Goal: Task Accomplishment & Management: Manage account settings

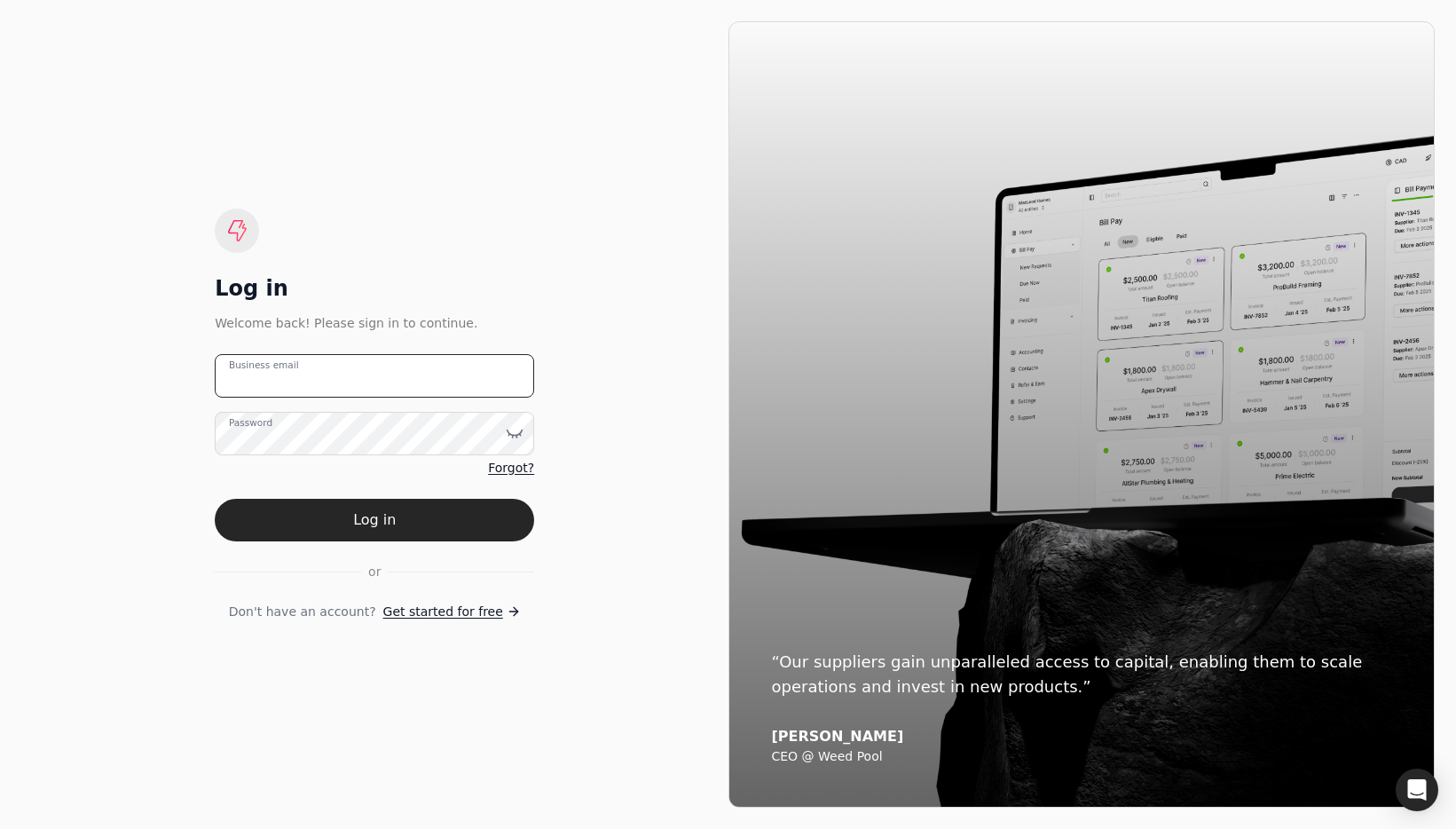
click at [393, 383] on email "Business email" at bounding box center [375, 376] width 320 height 43
type email "[EMAIL_ADDRESS][DOMAIN_NAME]"
drag, startPoint x: 627, startPoint y: 417, endPoint x: 532, endPoint y: 487, distance: 118.0
click at [627, 417] on div "Log in Welcome back! Please sign in to continue. [EMAIL_ADDRESS][DOMAIN_NAME] B…" at bounding box center [375, 414] width 707 height 787
drag, startPoint x: 436, startPoint y: 526, endPoint x: 461, endPoint y: 525, distance: 25.0
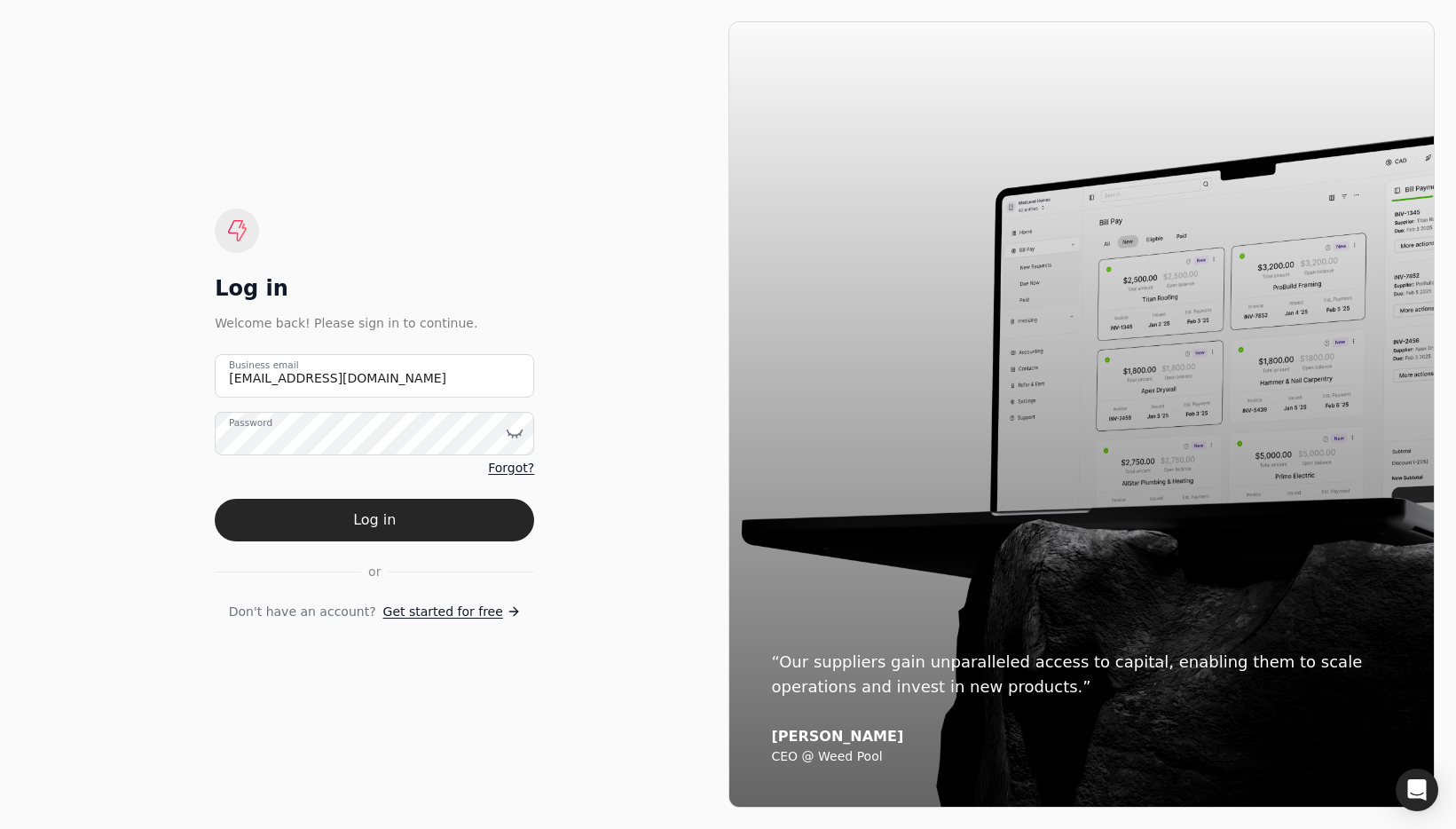
click at [436, 526] on button "Log in" at bounding box center [375, 519] width 320 height 42
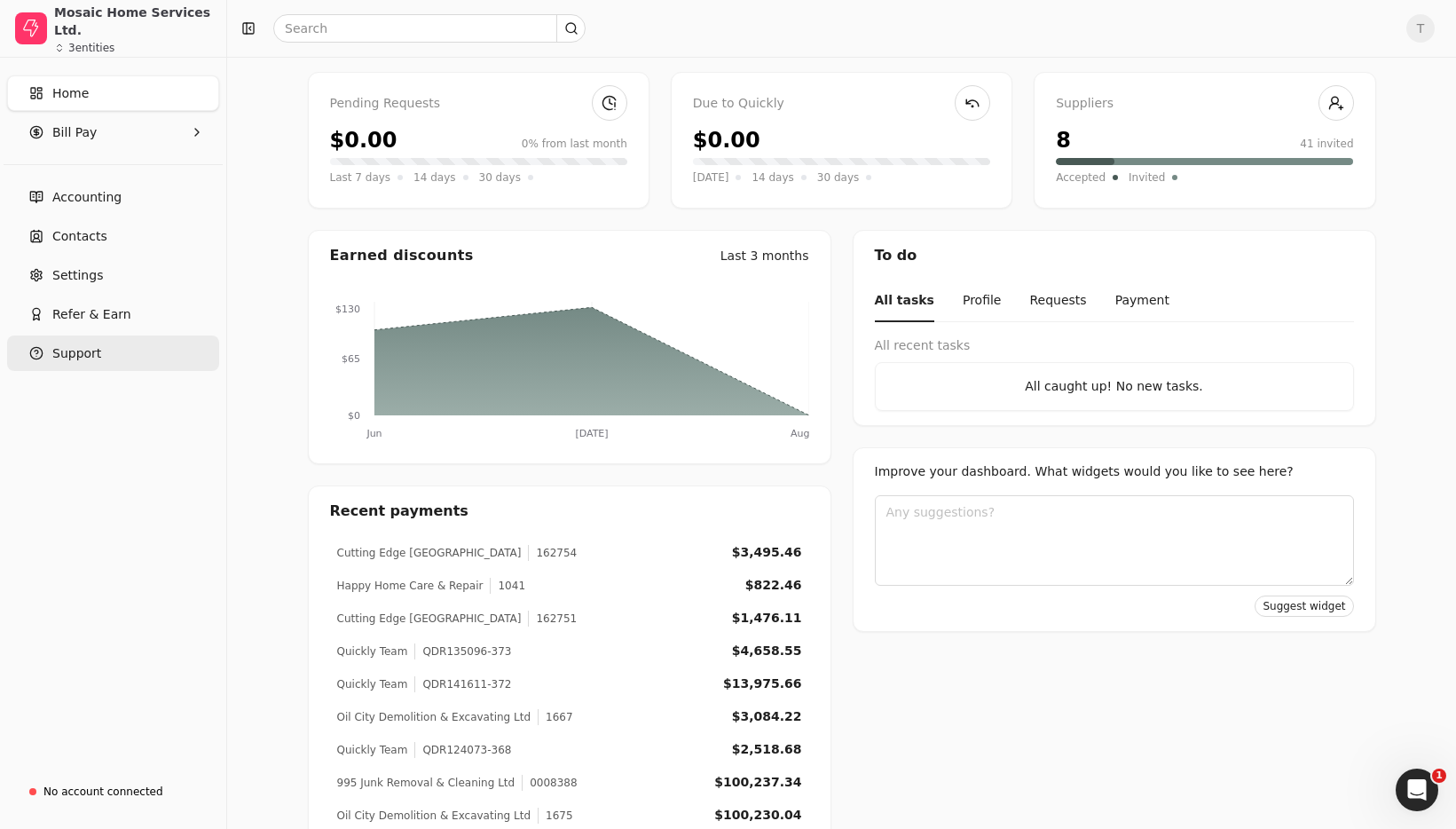
scroll to position [116, 0]
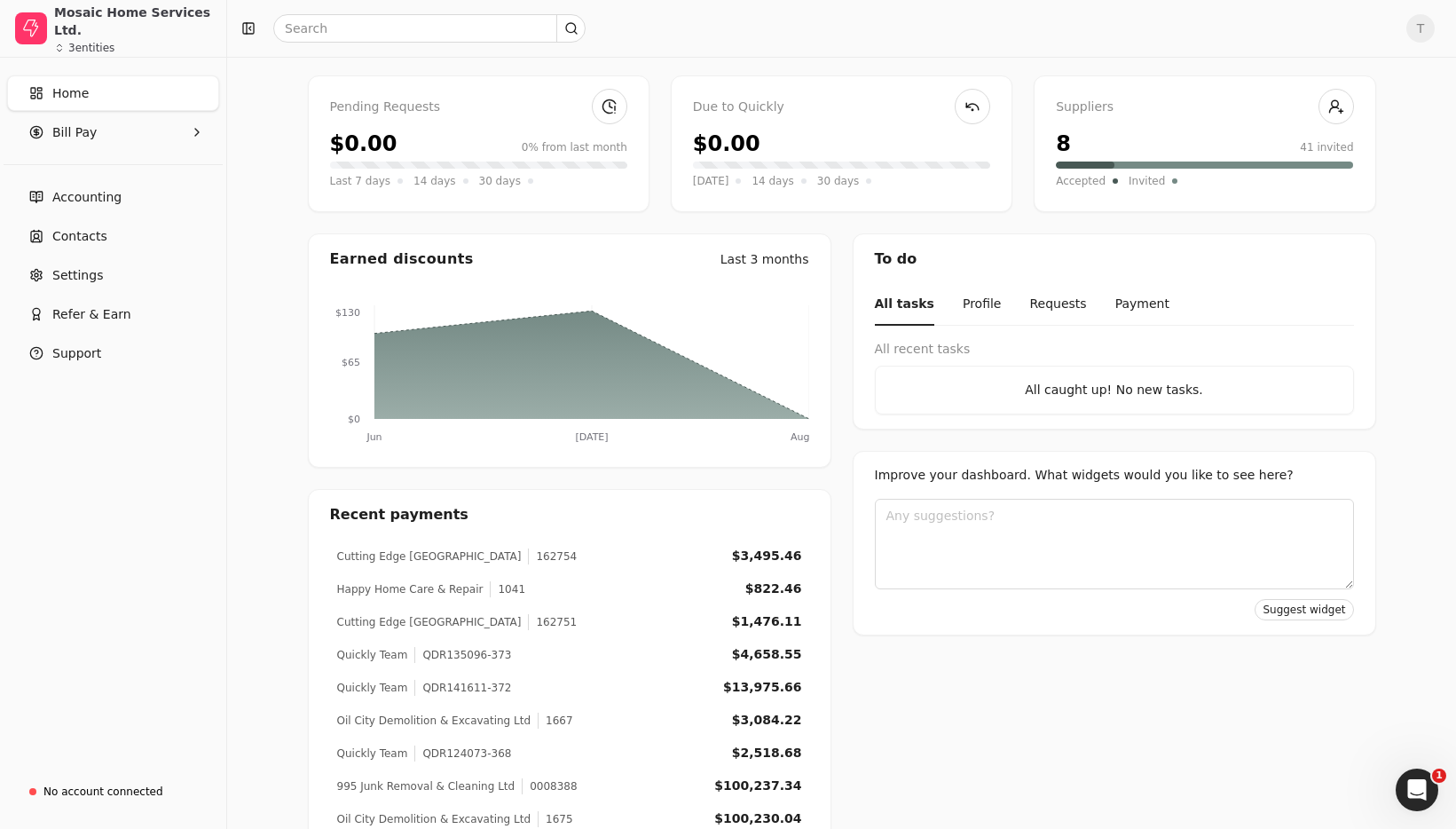
click at [232, 210] on div "Money saved $4,637.07 2% Approve bills Pay Pending Requests $0.00 0% from last …" at bounding box center [842, 423] width 1229 height 964
click at [235, 183] on div "Money saved $4,637.07 2% Approve bills Pay Pending Requests $0.00 0% from last …" at bounding box center [842, 423] width 1229 height 964
click at [96, 86] on link "Home" at bounding box center [113, 93] width 212 height 35
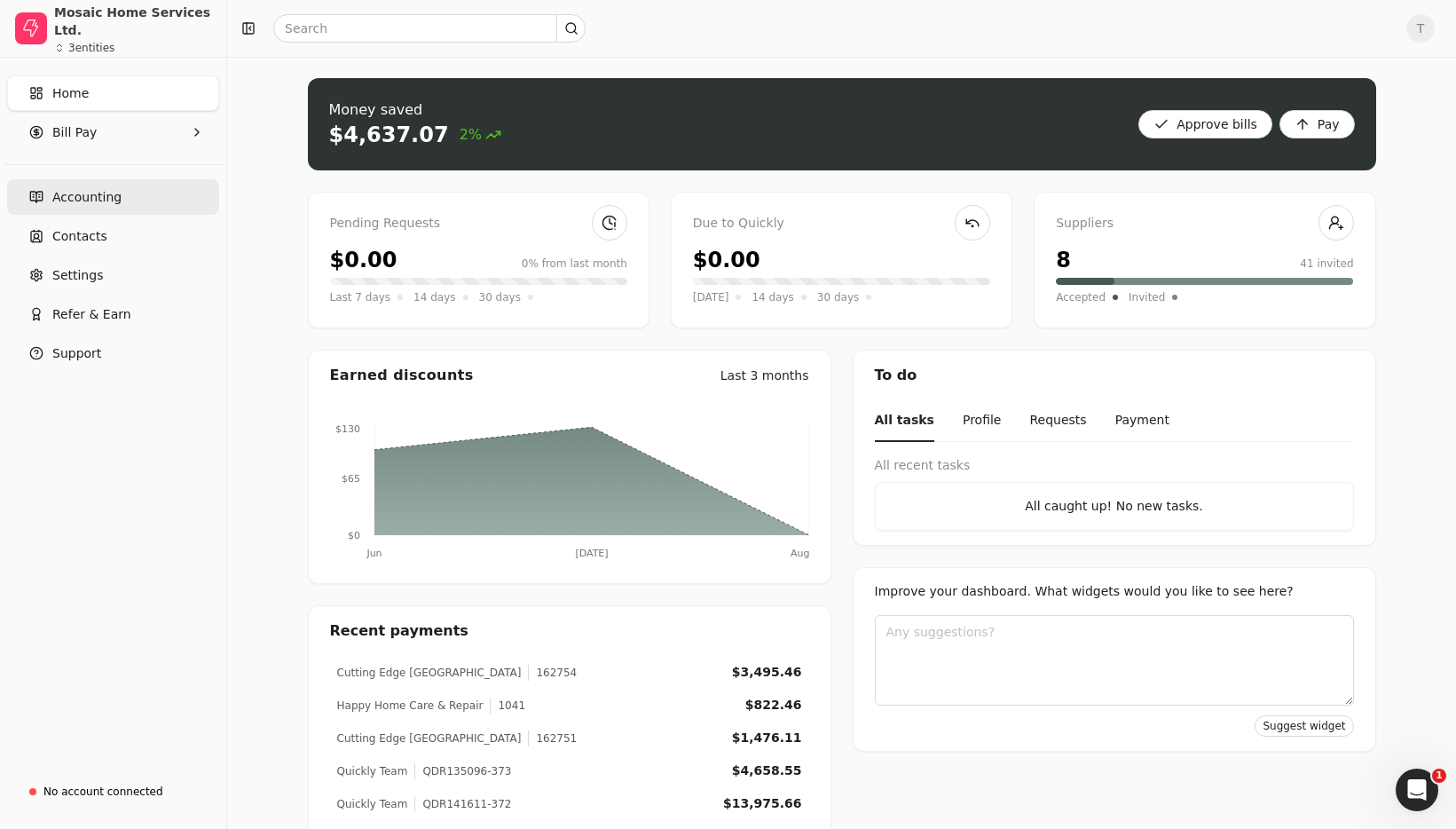
click at [89, 198] on span "Accounting" at bounding box center [87, 197] width 70 height 19
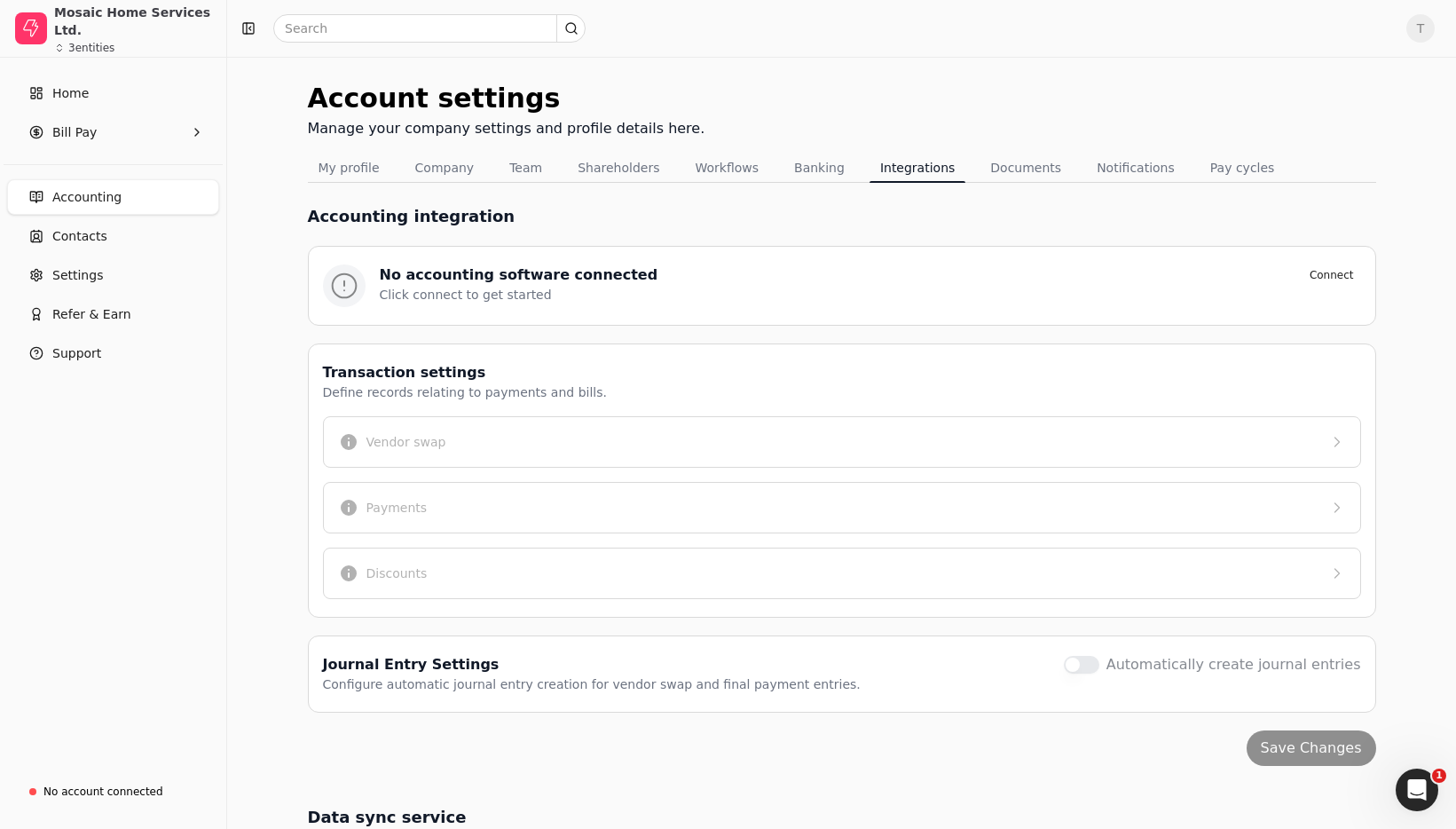
drag, startPoint x: 1229, startPoint y: 201, endPoint x: 1212, endPoint y: 198, distance: 17.3
click at [1229, 201] on div "Accounting integration No accounting software connected Connect Click connect t…" at bounding box center [842, 705] width 1069 height 1044
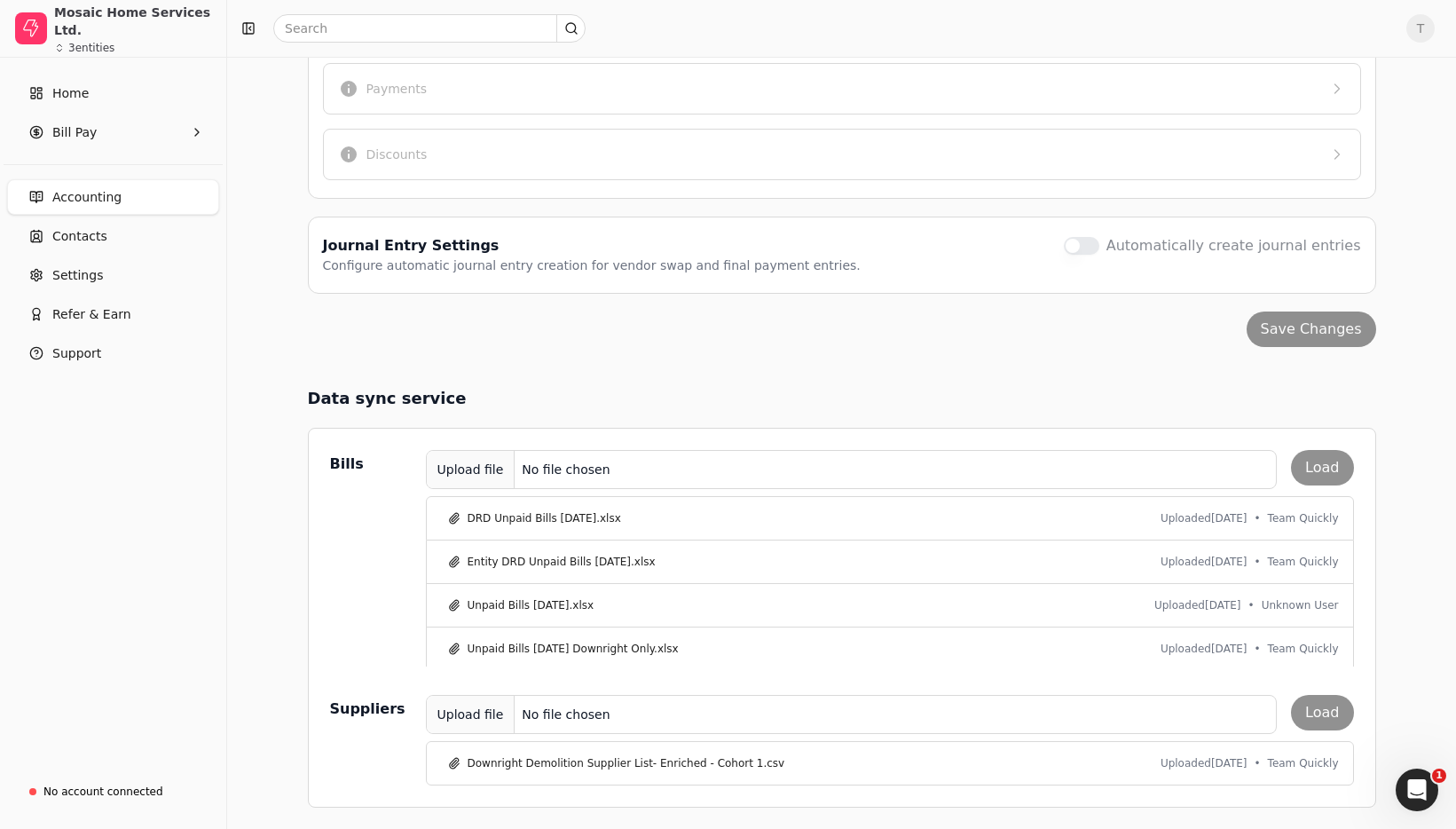
click at [447, 469] on div "Upload file" at bounding box center [471, 470] width 88 height 40
click at [1322, 468] on button "Load" at bounding box center [1322, 467] width 62 height 35
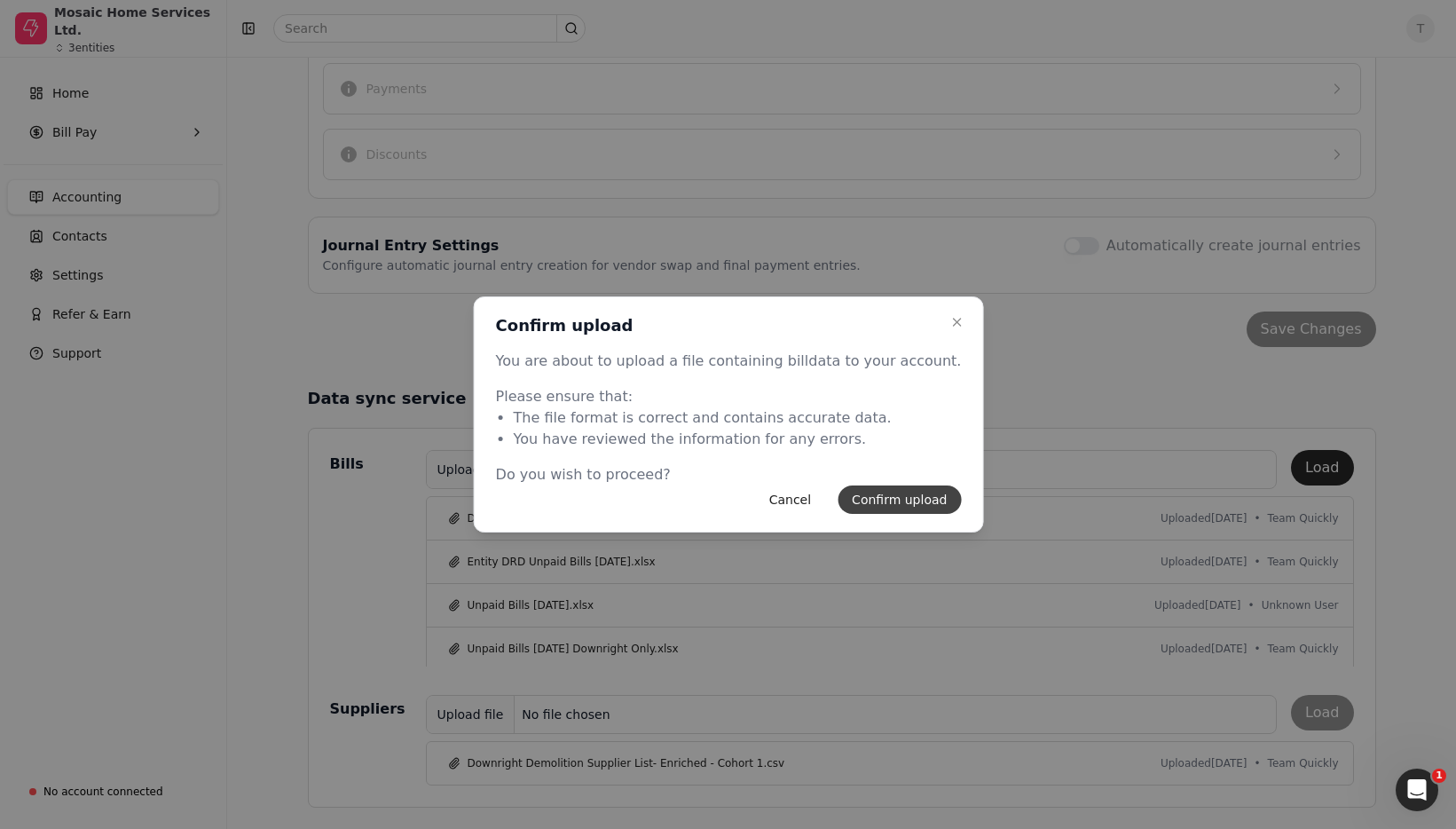
click at [891, 498] on button "Confirm upload" at bounding box center [899, 499] width 124 height 28
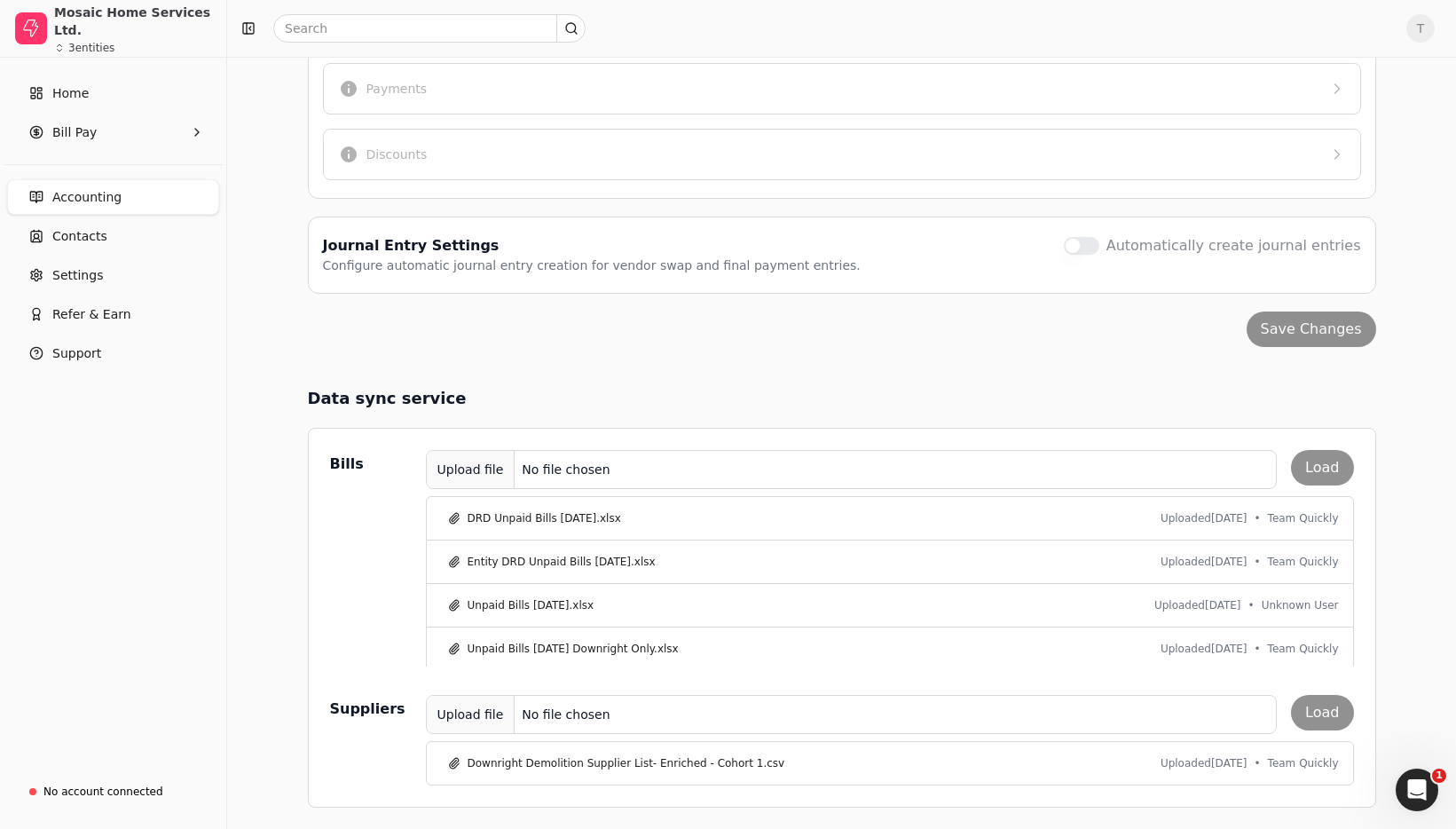
scroll to position [6, 0]
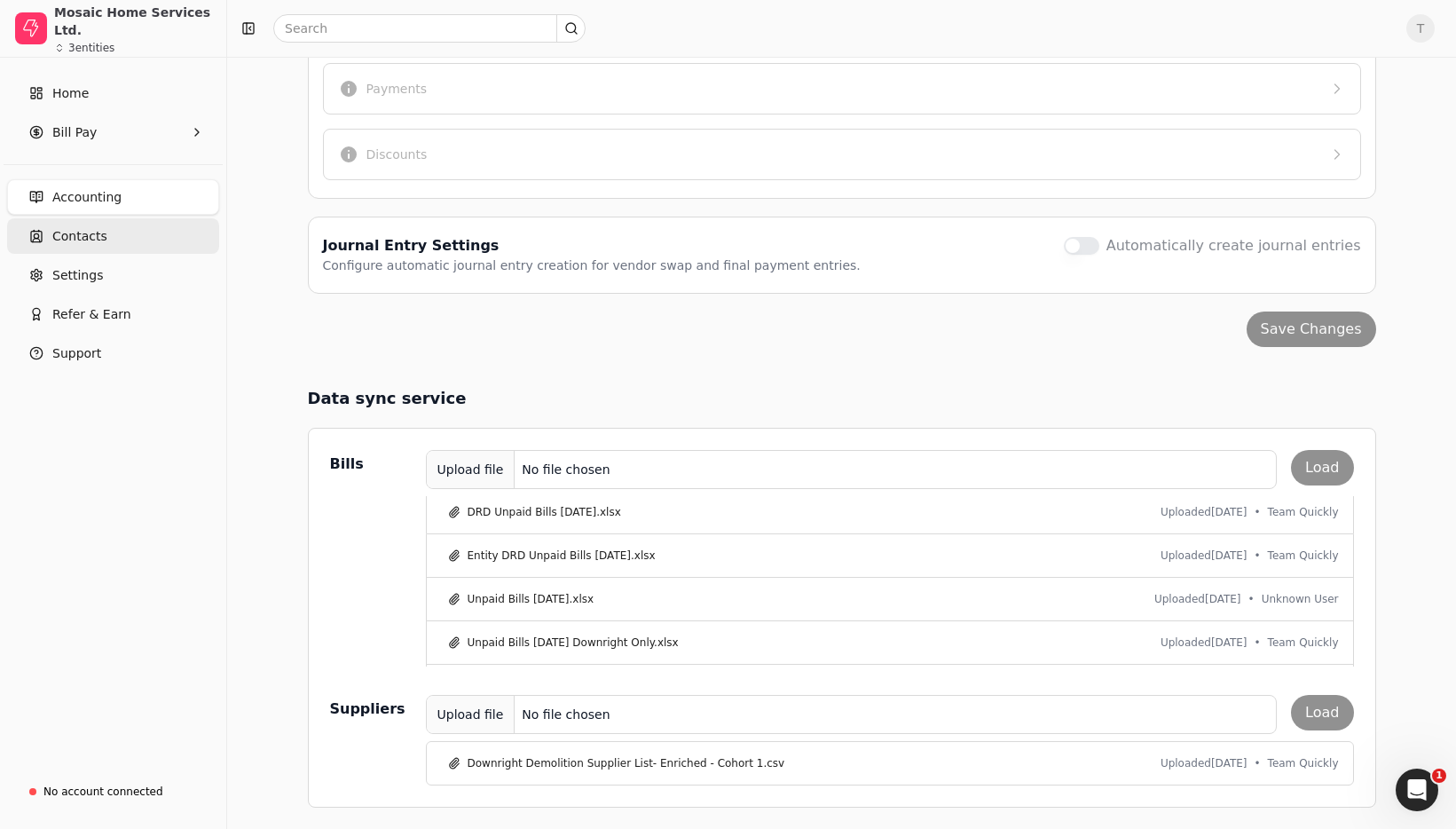
click at [140, 241] on link "Contacts" at bounding box center [113, 236] width 212 height 35
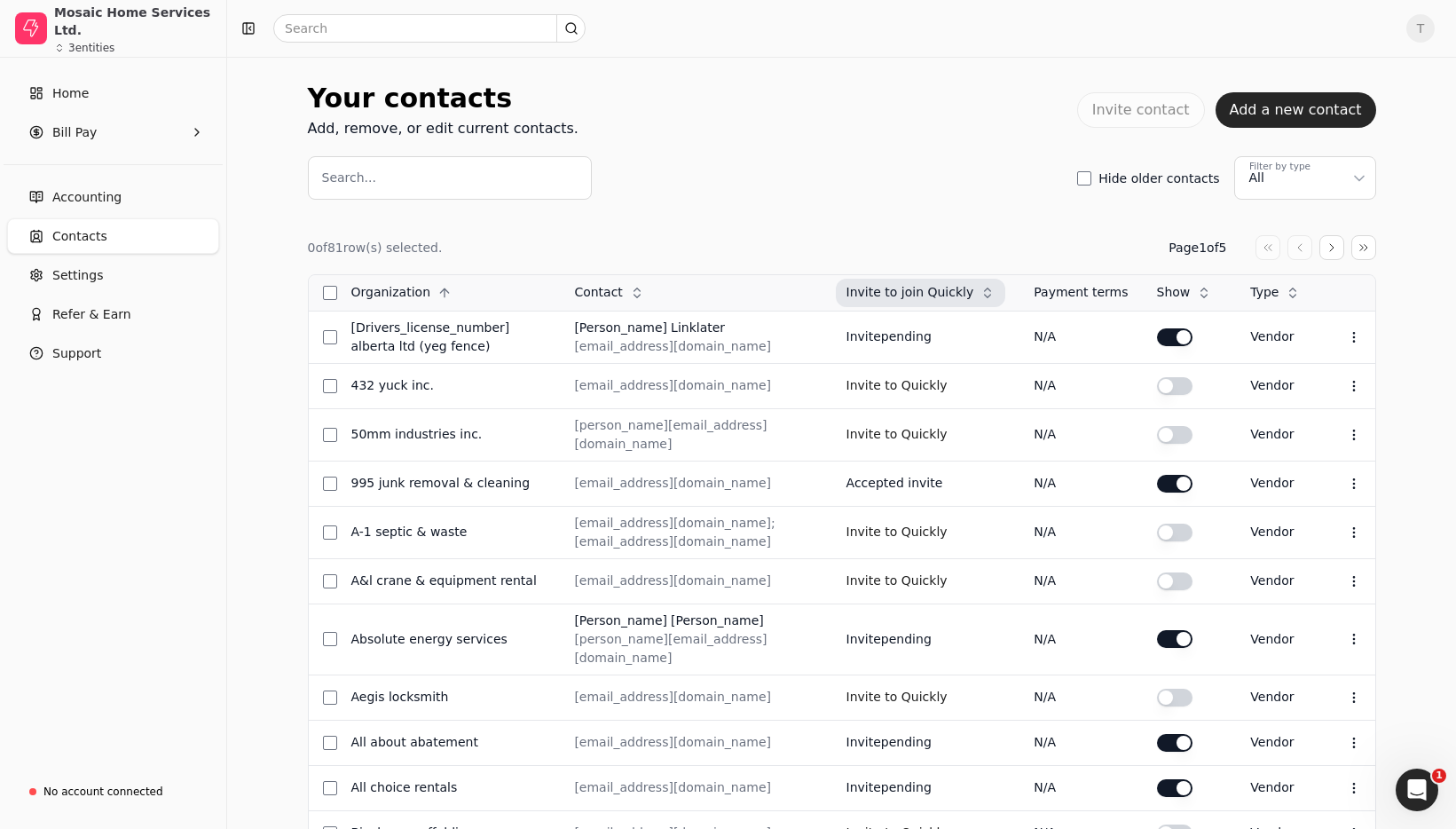
click at [931, 289] on span "Invite to join Quickly" at bounding box center [911, 293] width 128 height 19
click at [945, 366] on span "Descending" at bounding box center [939, 368] width 73 height 19
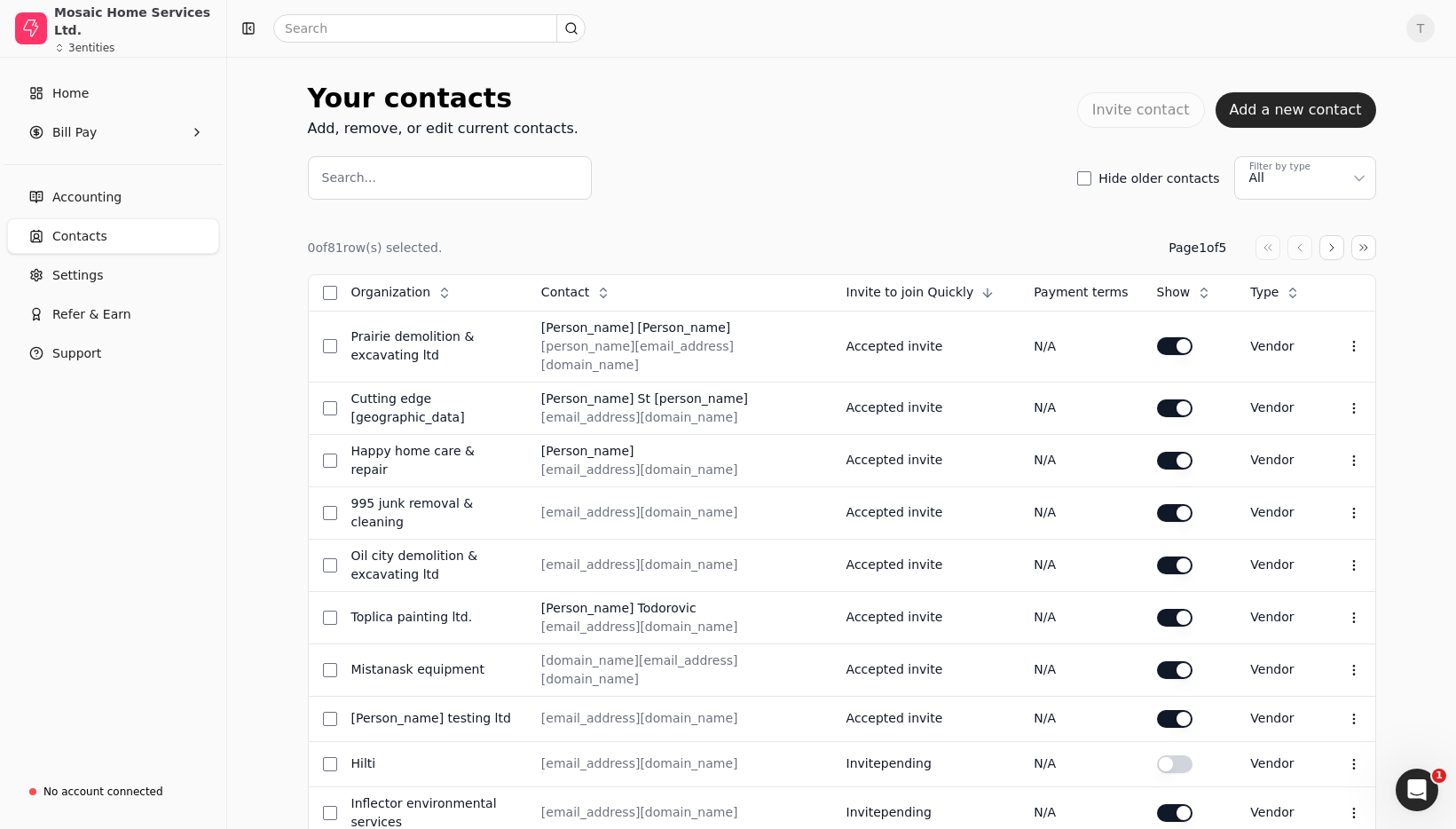
drag, startPoint x: 747, startPoint y: 127, endPoint x: 462, endPoint y: 23, distance: 303.4
click at [737, 119] on div "Invite contact Add a new contact" at bounding box center [985, 109] width 784 height 35
click at [1415, 18] on span "T" at bounding box center [1420, 28] width 28 height 28
drag, startPoint x: 1292, startPoint y: 135, endPoint x: 1231, endPoint y: 145, distance: 61.8
click at [1292, 135] on span "Sign Out" at bounding box center [1298, 134] width 53 height 19
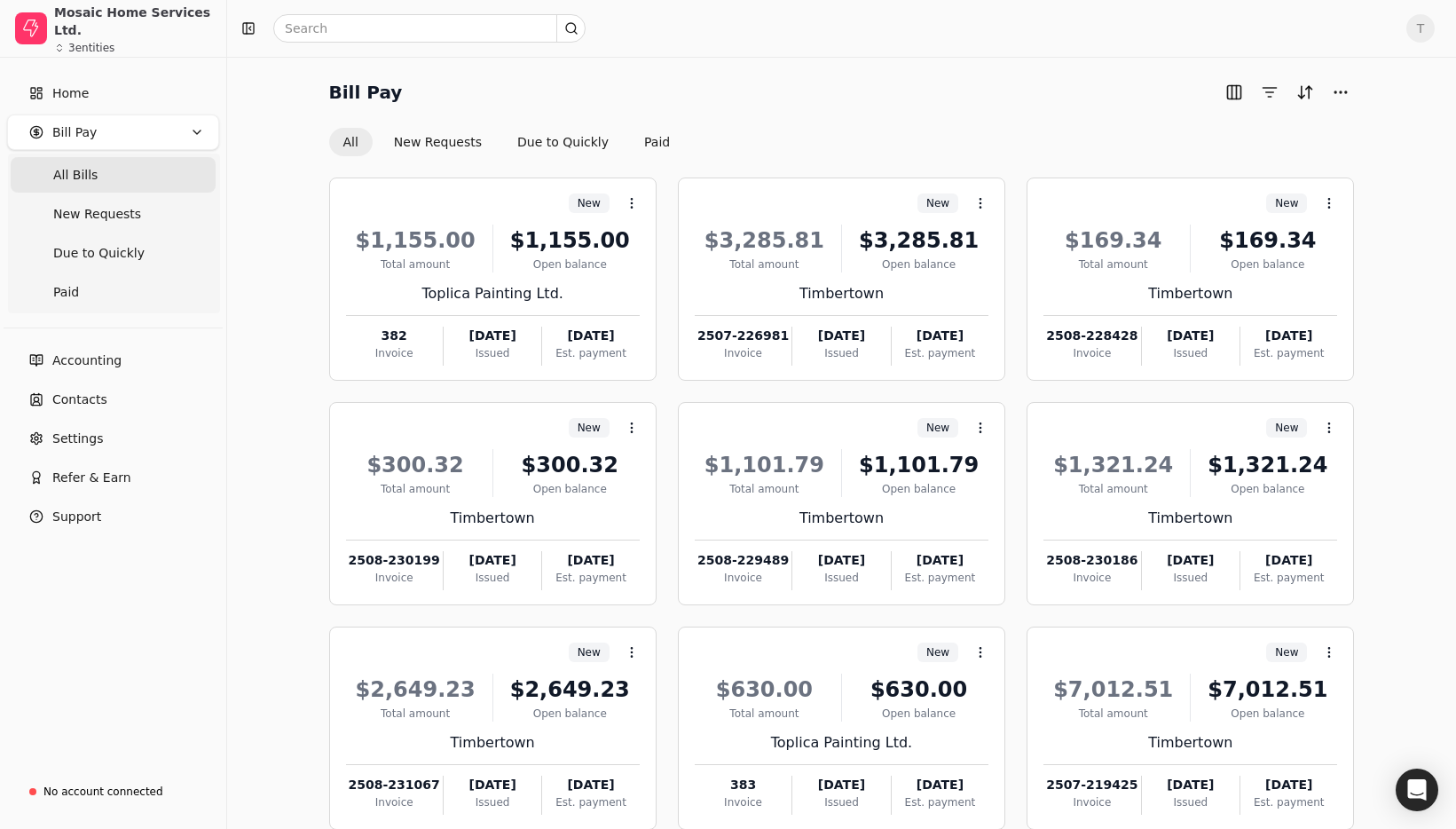
drag, startPoint x: 812, startPoint y: 122, endPoint x: 345, endPoint y: 60, distance: 471.1
click at [811, 122] on div "Bill Pay All New Requests Due to Quickly Paid" at bounding box center [842, 117] width 1025 height 79
